Goal: Information Seeking & Learning: Learn about a topic

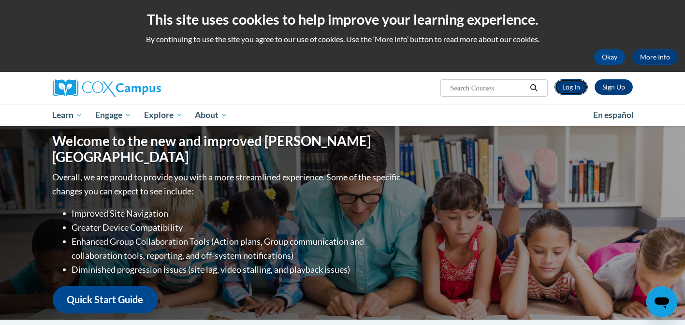
click at [572, 91] on link "Log In" at bounding box center [571, 86] width 33 height 15
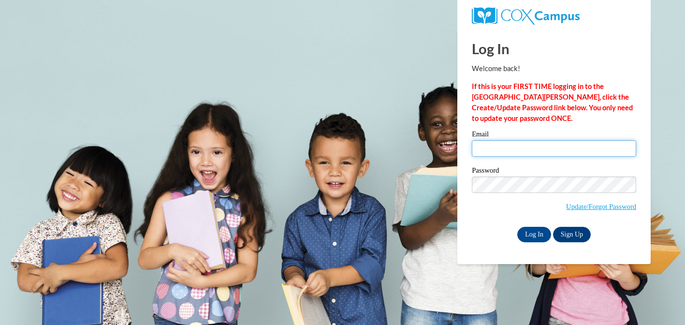
click at [495, 147] on input "Email" at bounding box center [554, 148] width 164 height 16
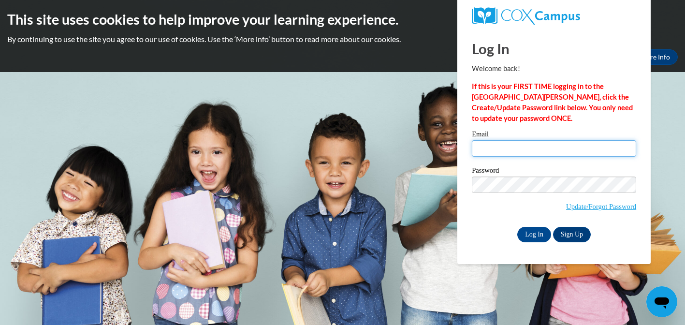
type input "ella_dinardo@taylor.edu"
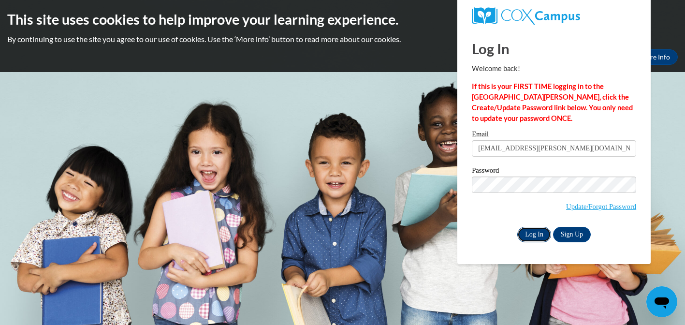
click at [538, 234] on input "Log In" at bounding box center [535, 234] width 34 height 15
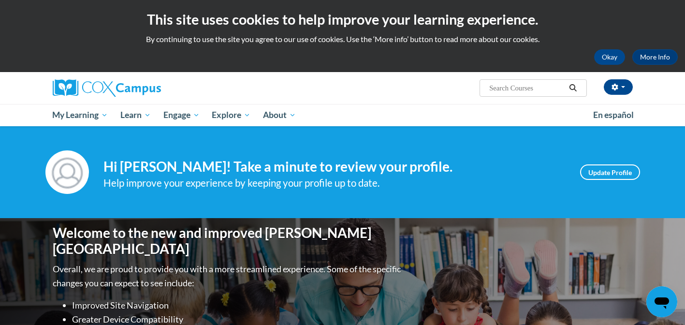
click at [434, 136] on div "Your profile Hi Ella DiNardo! Take a minute to review your profile. Help improv…" at bounding box center [342, 172] width 685 height 92
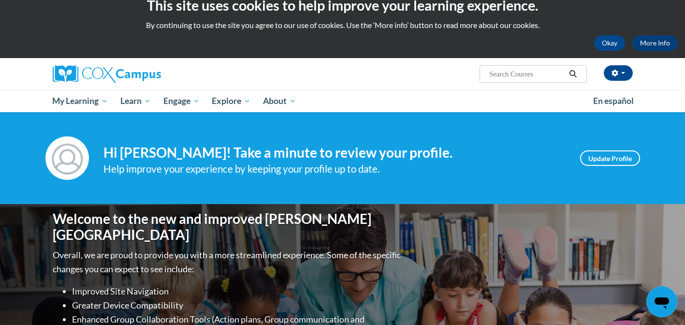
scroll to position [15, 0]
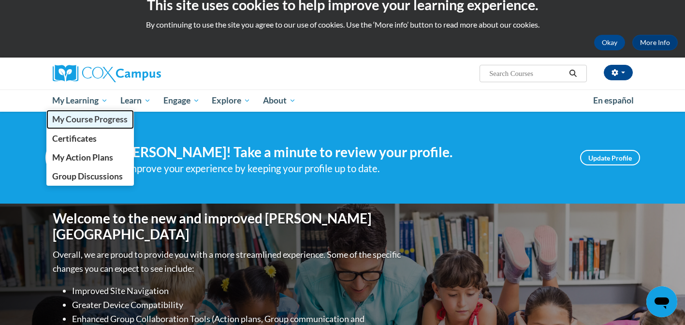
click at [60, 116] on span "My Course Progress" at bounding box center [89, 119] width 75 height 10
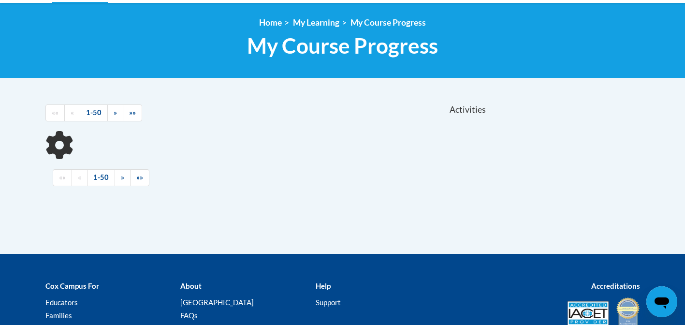
scroll to position [138, 0]
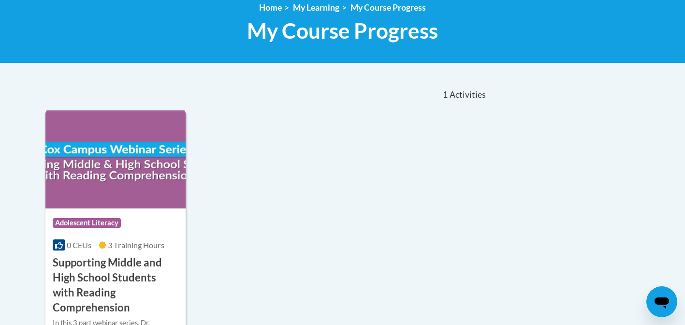
click at [143, 181] on img at bounding box center [115, 159] width 141 height 99
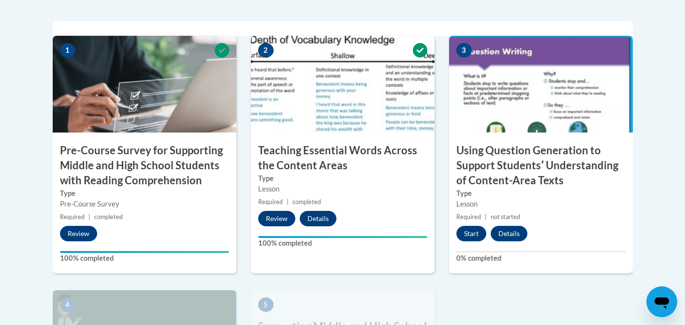
scroll to position [326, 0]
click at [472, 231] on button "Start" at bounding box center [472, 232] width 30 height 15
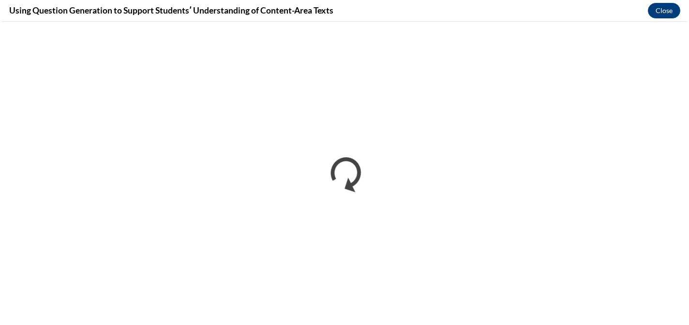
scroll to position [0, 0]
